Goal: Task Accomplishment & Management: Manage account settings

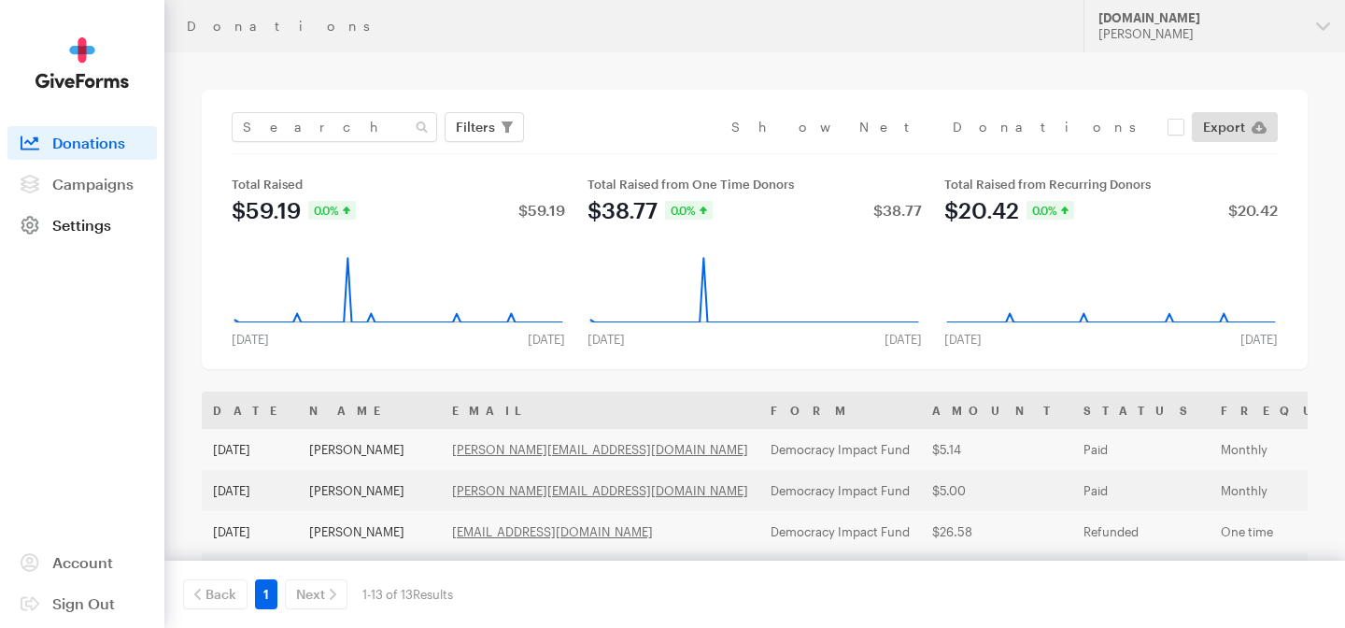
click at [112, 235] on link "Settings" at bounding box center [81, 225] width 149 height 34
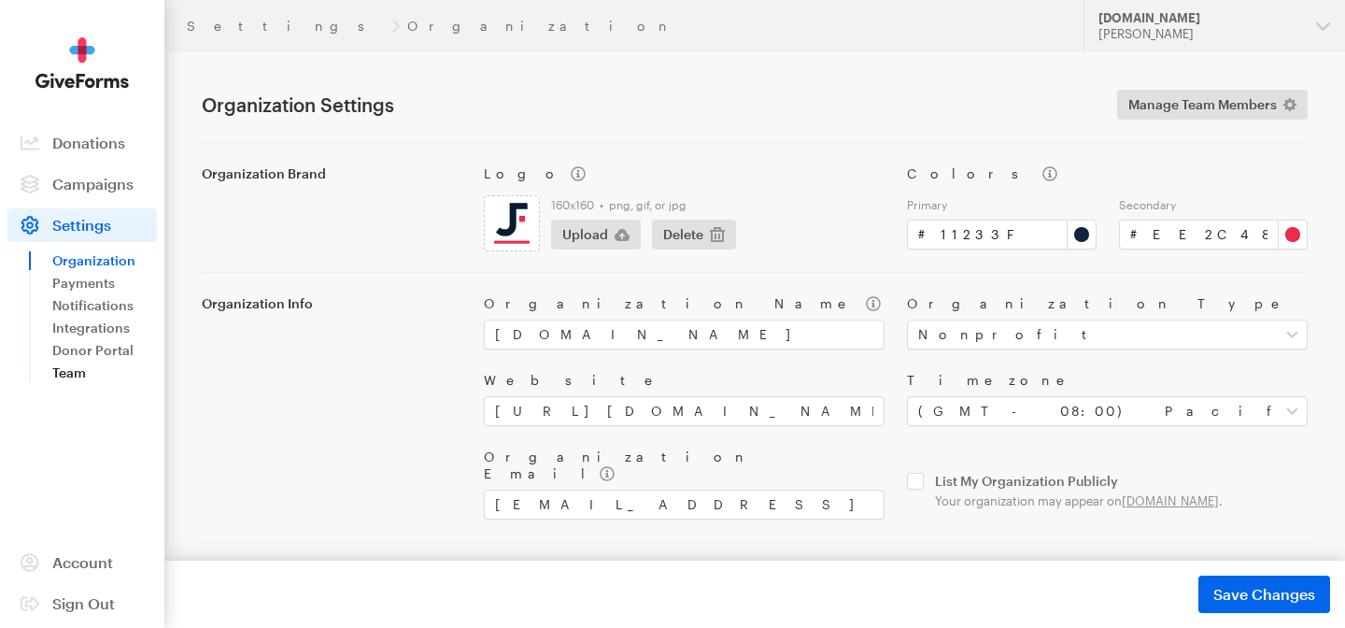
click at [91, 370] on link "Team" at bounding box center [104, 372] width 105 height 22
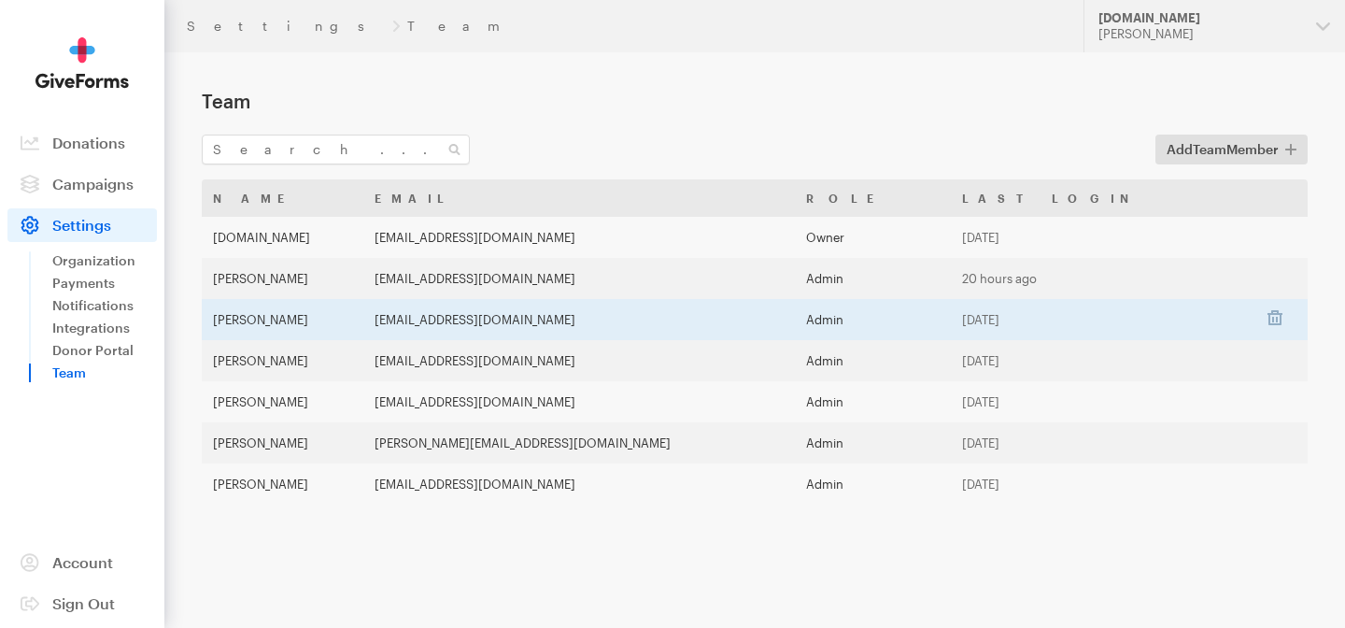
click at [891, 324] on td "Admin" at bounding box center [873, 319] width 157 height 41
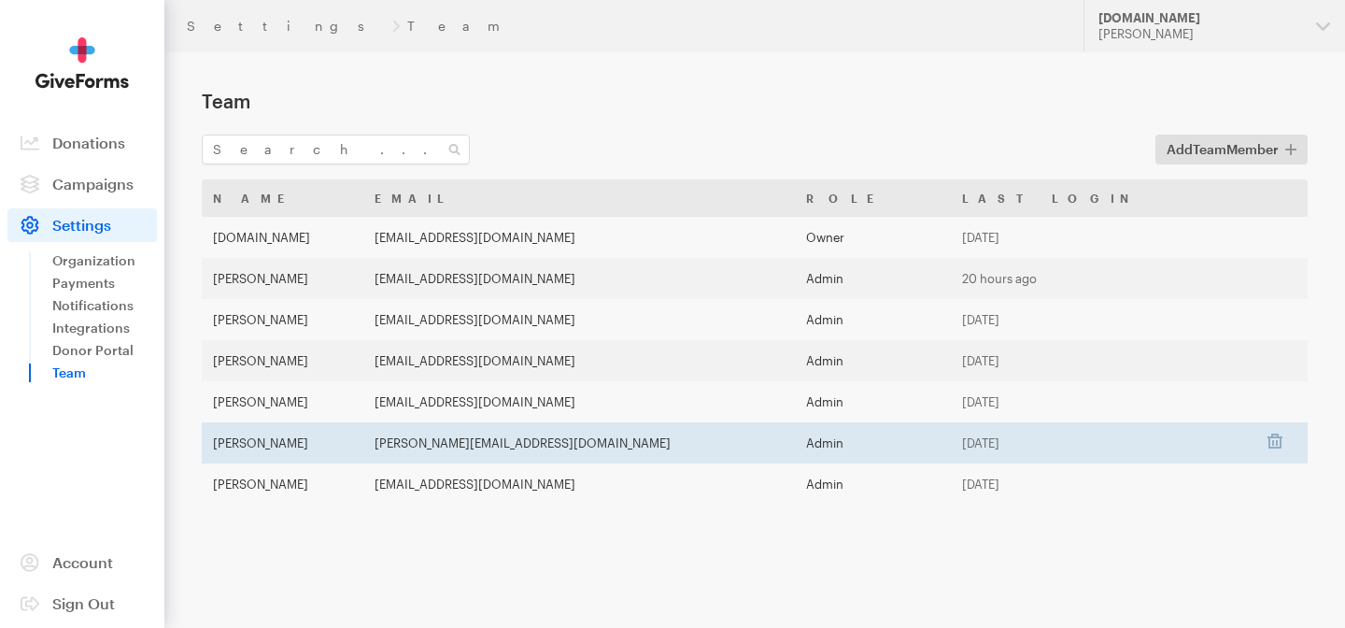
click at [476, 445] on td "keegan@power-progress.org" at bounding box center [578, 442] width 431 height 41
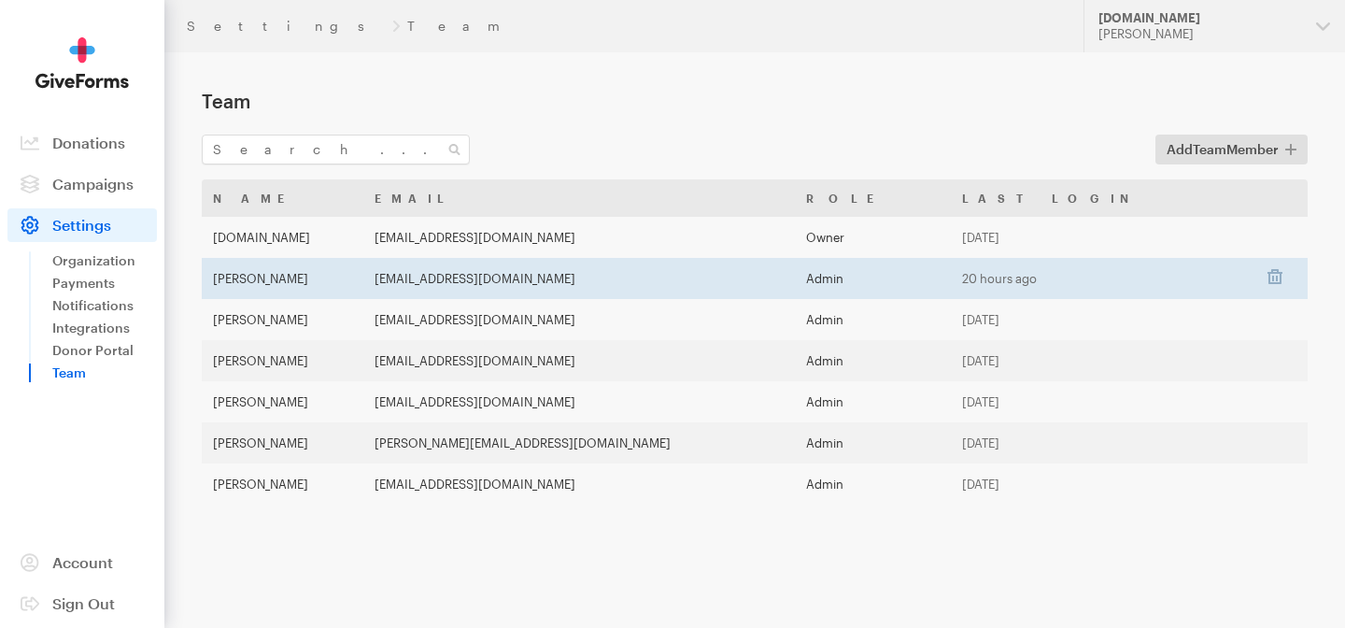
click at [586, 284] on td "mlee@justfund.us" at bounding box center [578, 278] width 431 height 41
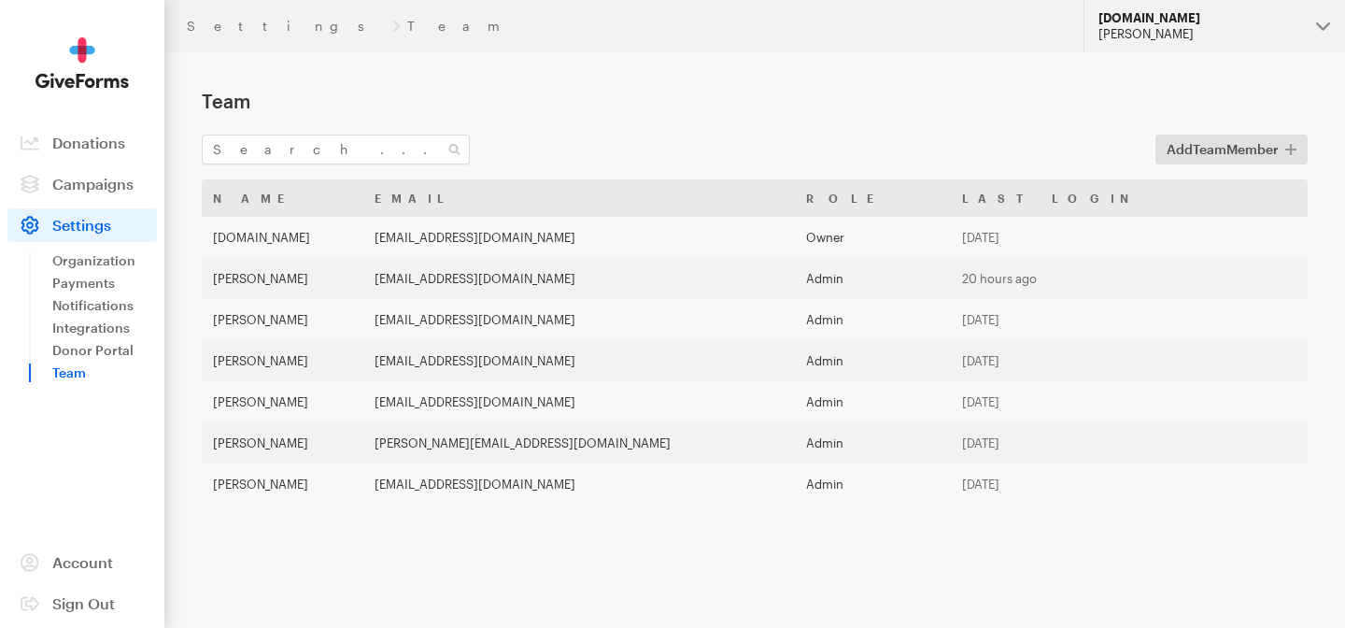
click at [1232, 20] on div "[DOMAIN_NAME]" at bounding box center [1199, 18] width 203 height 16
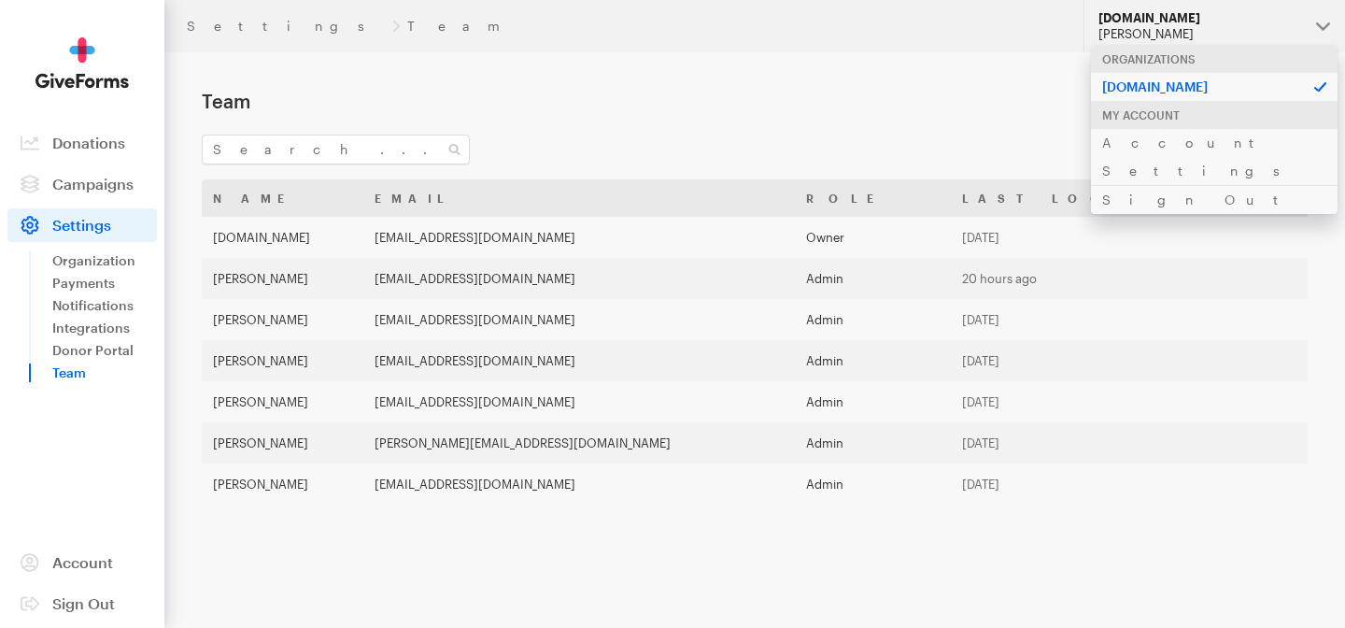
click at [720, 92] on h1 "Team" at bounding box center [755, 101] width 1106 height 22
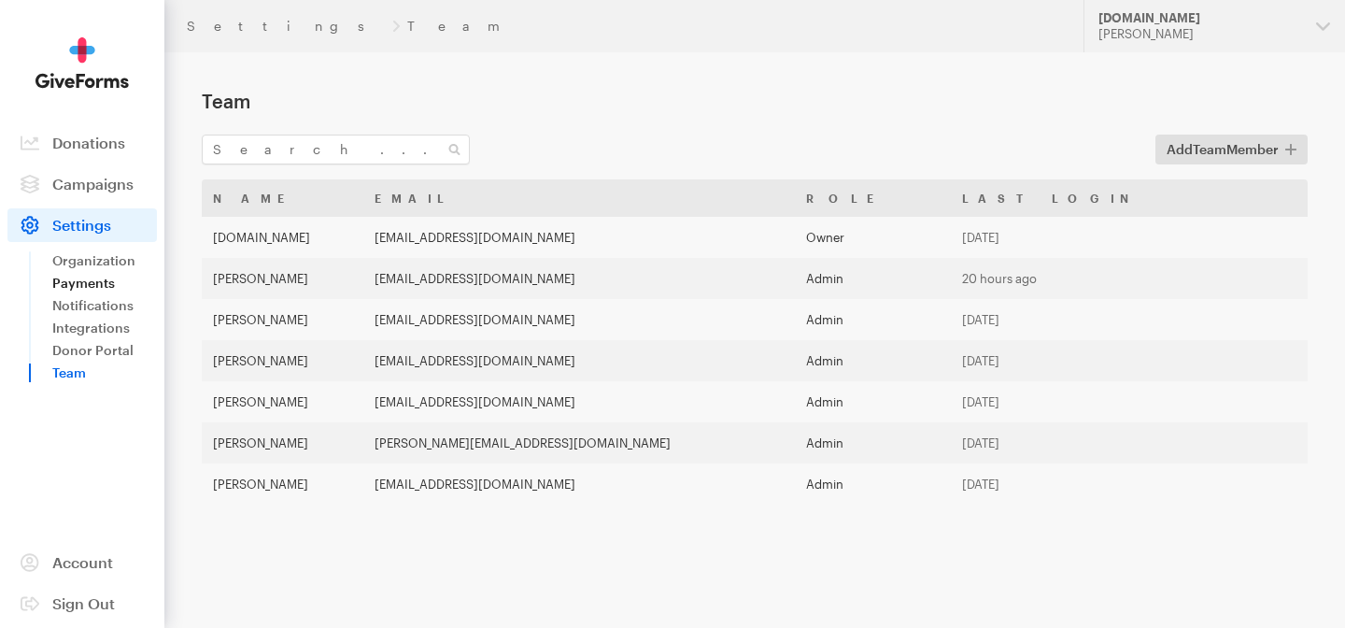
click at [90, 276] on link "Payments" at bounding box center [104, 283] width 105 height 22
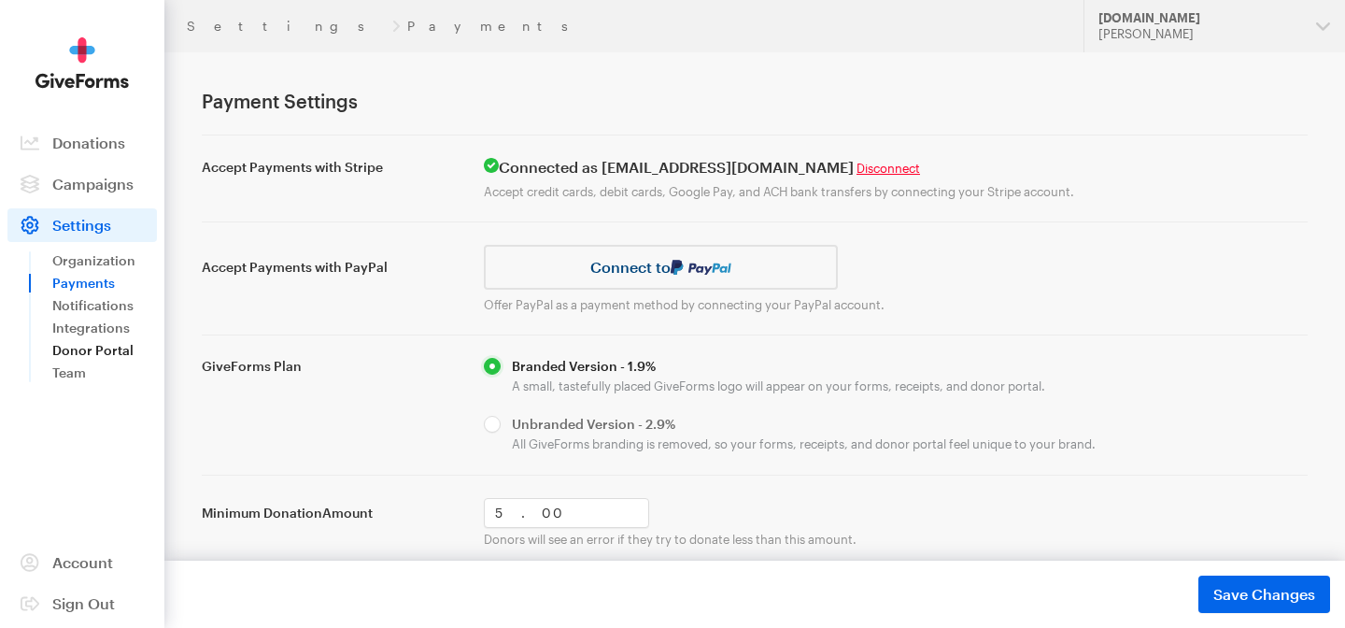
click at [109, 342] on link "Donor Portal" at bounding box center [104, 350] width 105 height 22
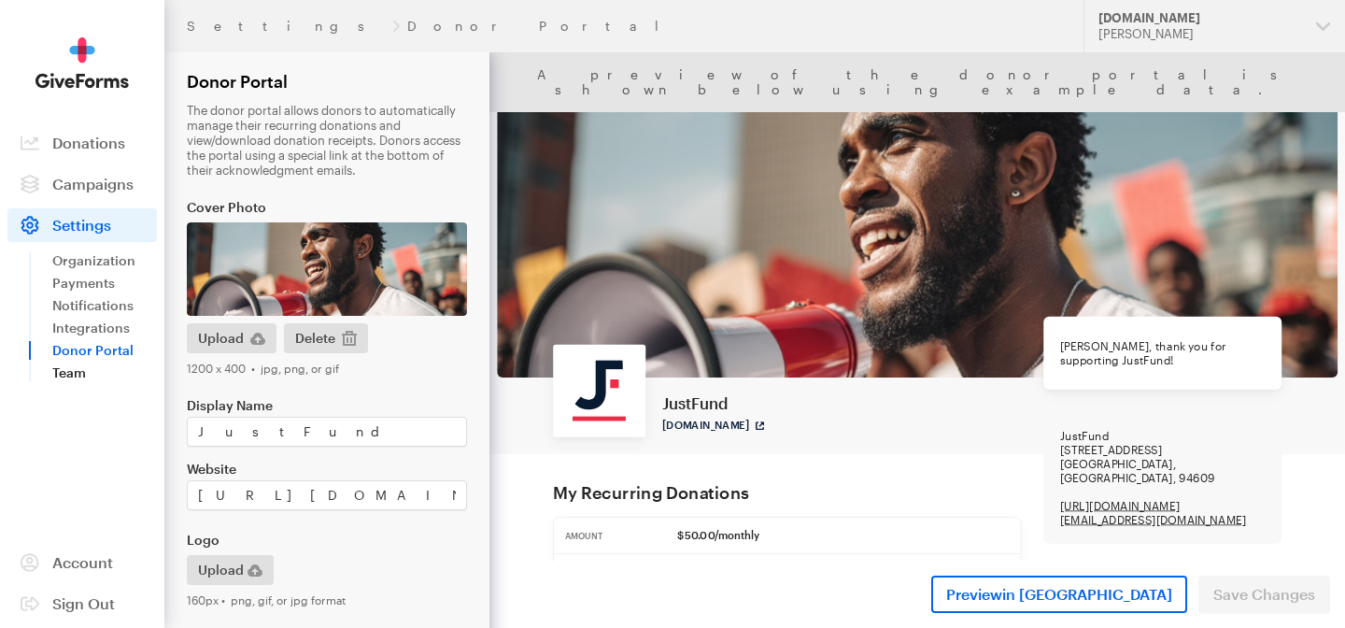
click at [105, 374] on link "Team" at bounding box center [104, 372] width 105 height 22
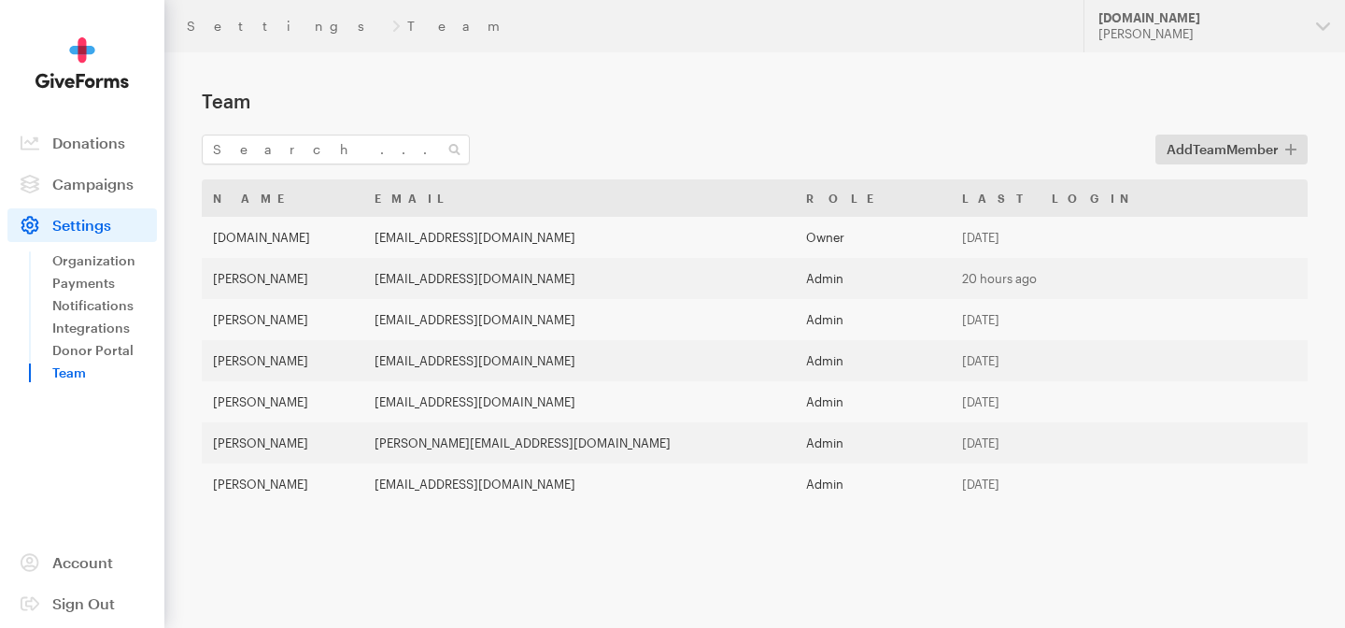
click at [109, 75] on img at bounding box center [81, 62] width 93 height 51
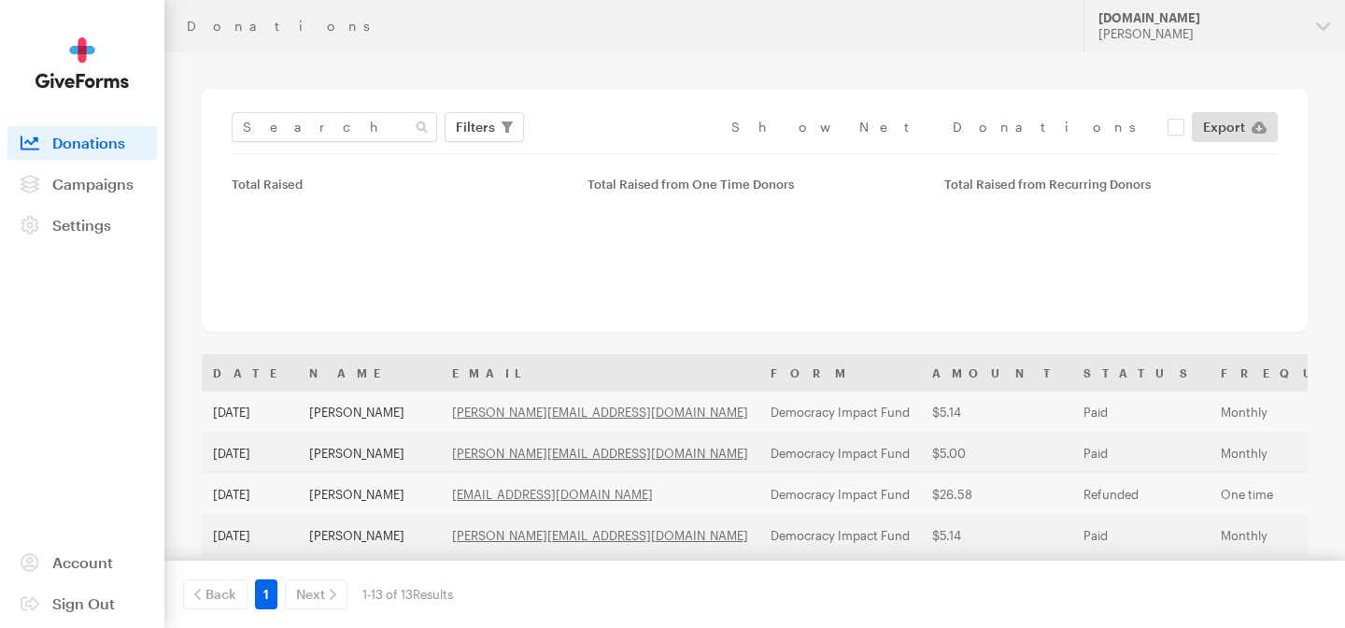
click at [109, 74] on img at bounding box center [81, 62] width 93 height 51
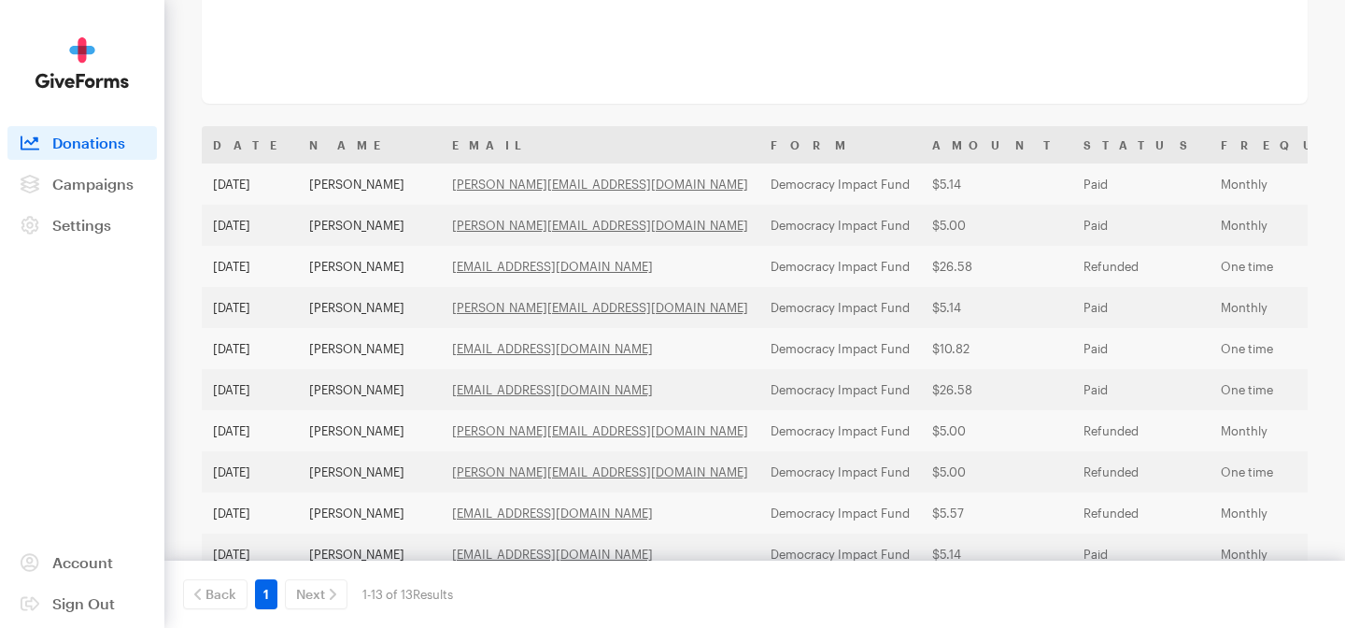
scroll to position [404, 0]
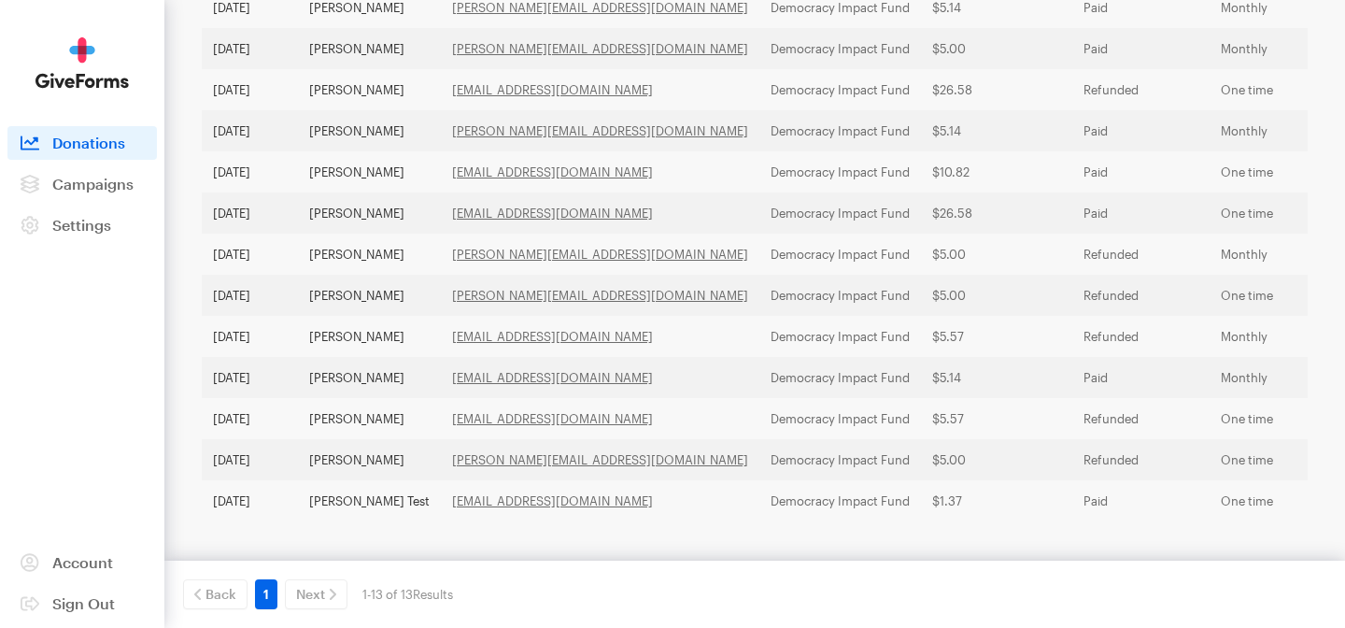
scroll to position [442, 0]
click at [106, 73] on img at bounding box center [81, 62] width 93 height 51
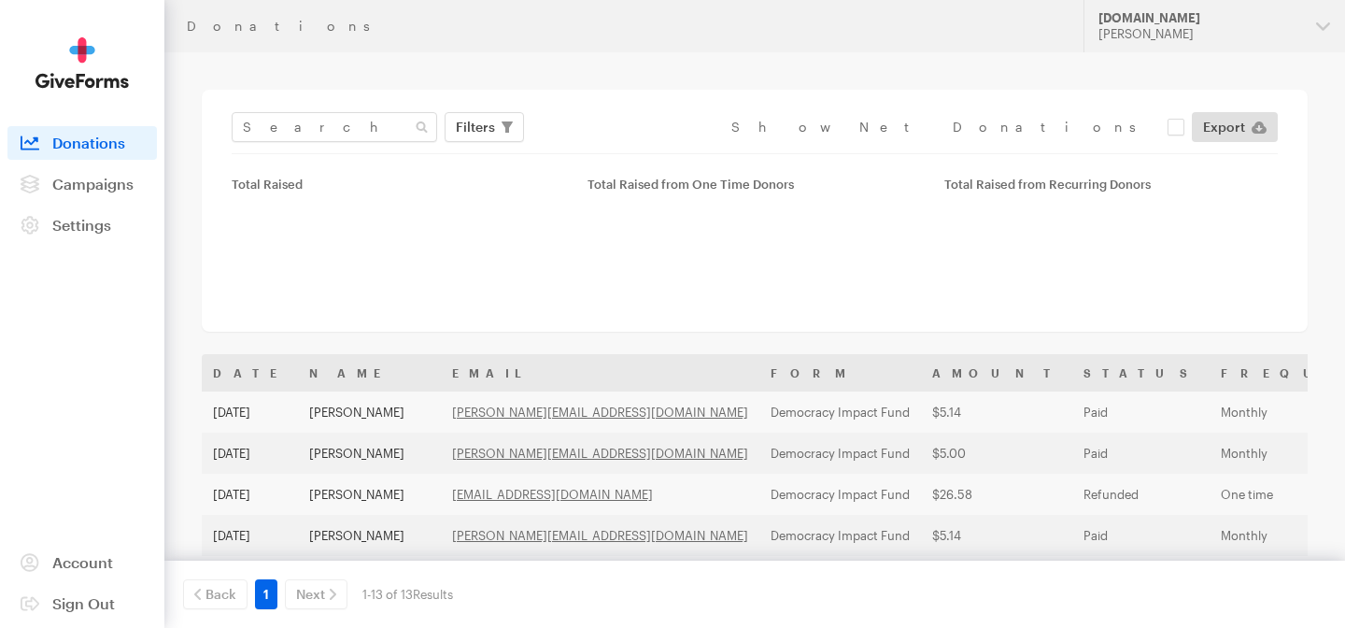
click at [92, 565] on span "Account" at bounding box center [82, 562] width 61 height 18
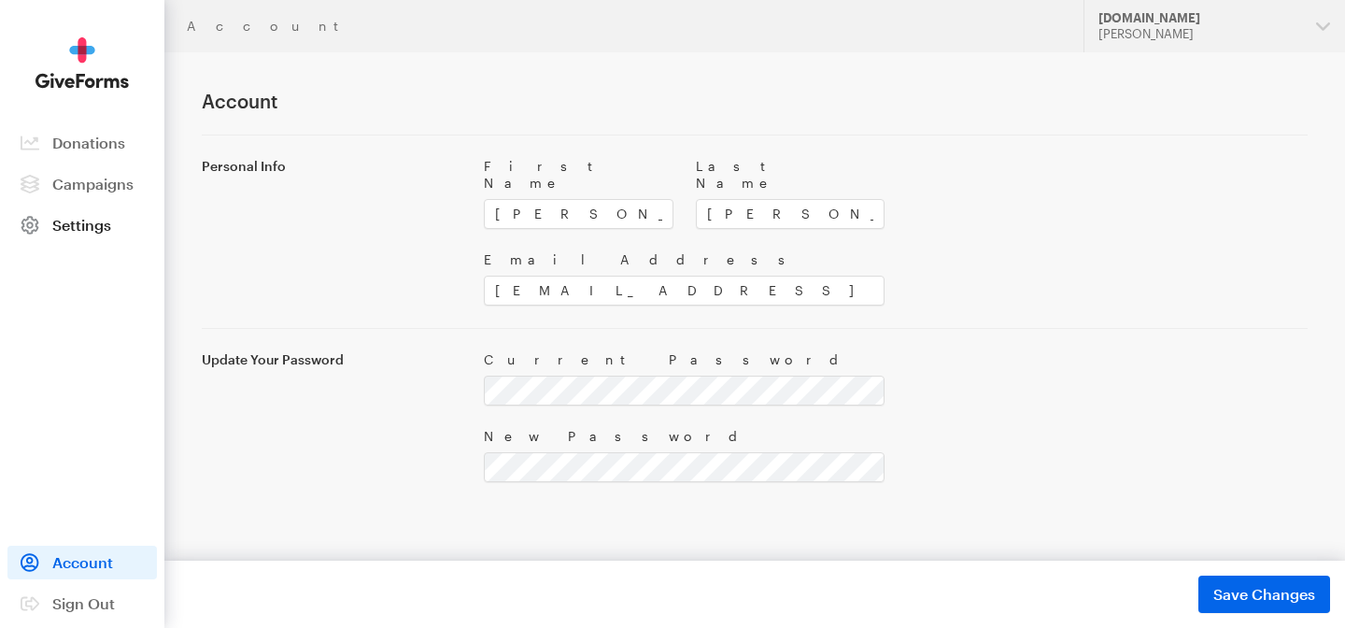
click at [78, 225] on span "Settings" at bounding box center [81, 225] width 59 height 18
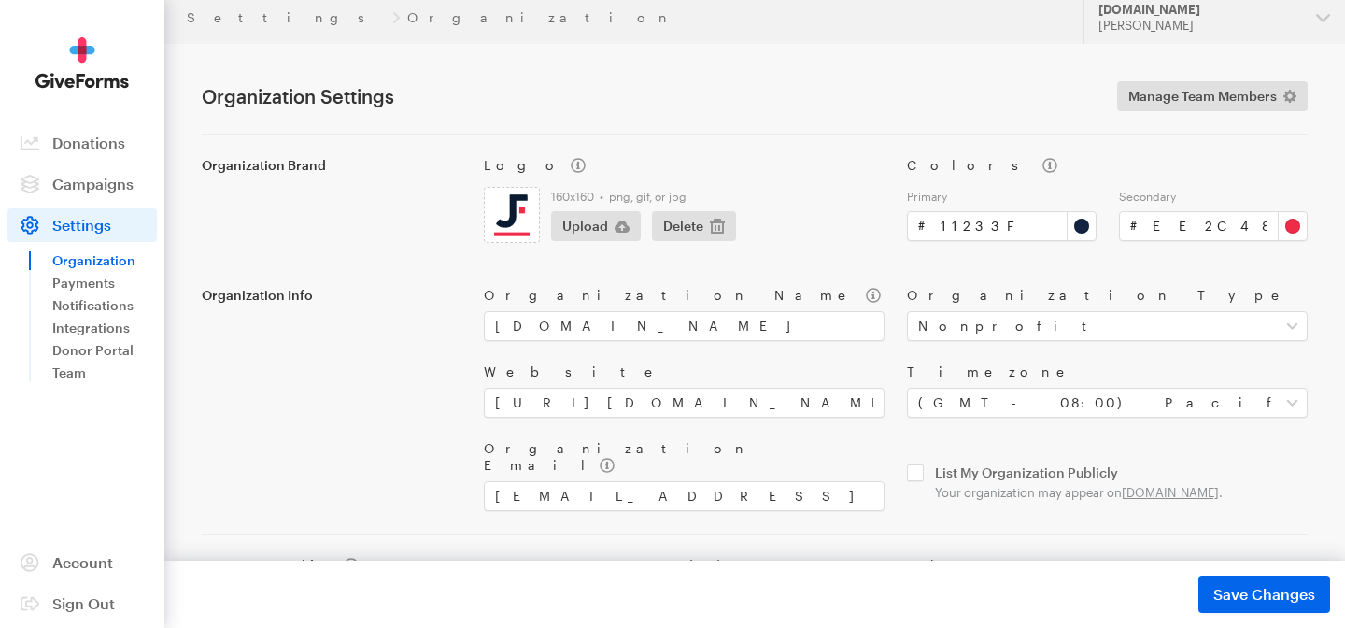
scroll to position [187, 0]
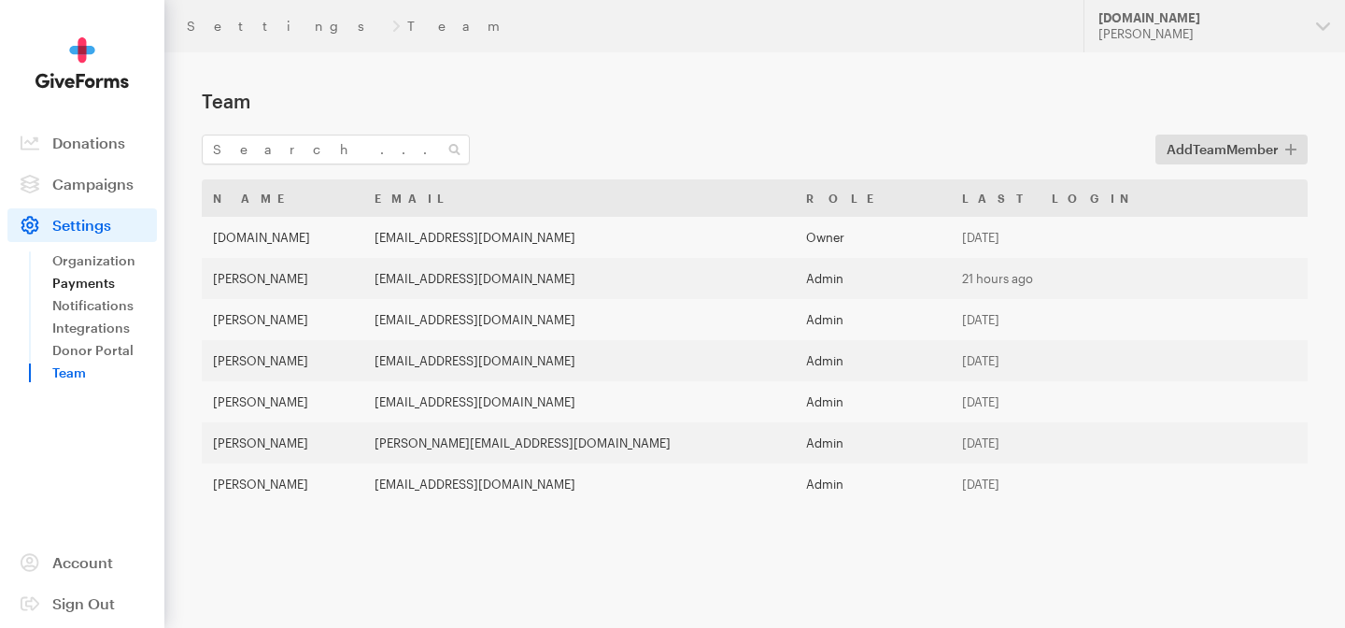
click at [104, 277] on link "Payments" at bounding box center [104, 283] width 105 height 22
